Goal: Use online tool/utility: Utilize a website feature to perform a specific function

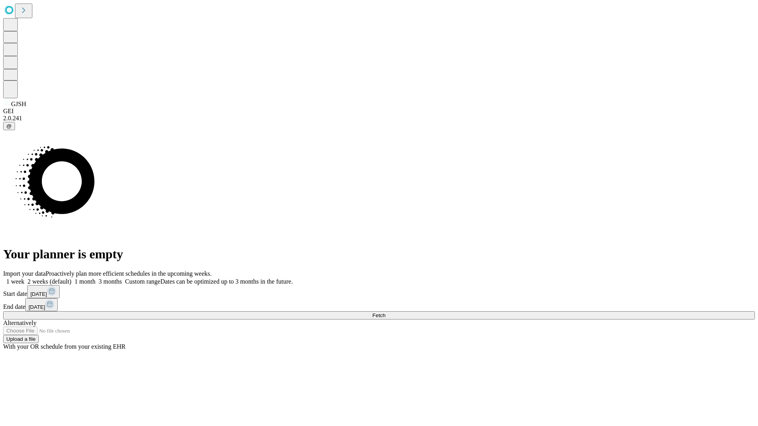
click at [385, 313] on span "Fetch" at bounding box center [378, 316] width 13 height 6
